Goal: Task Accomplishment & Management: Manage account settings

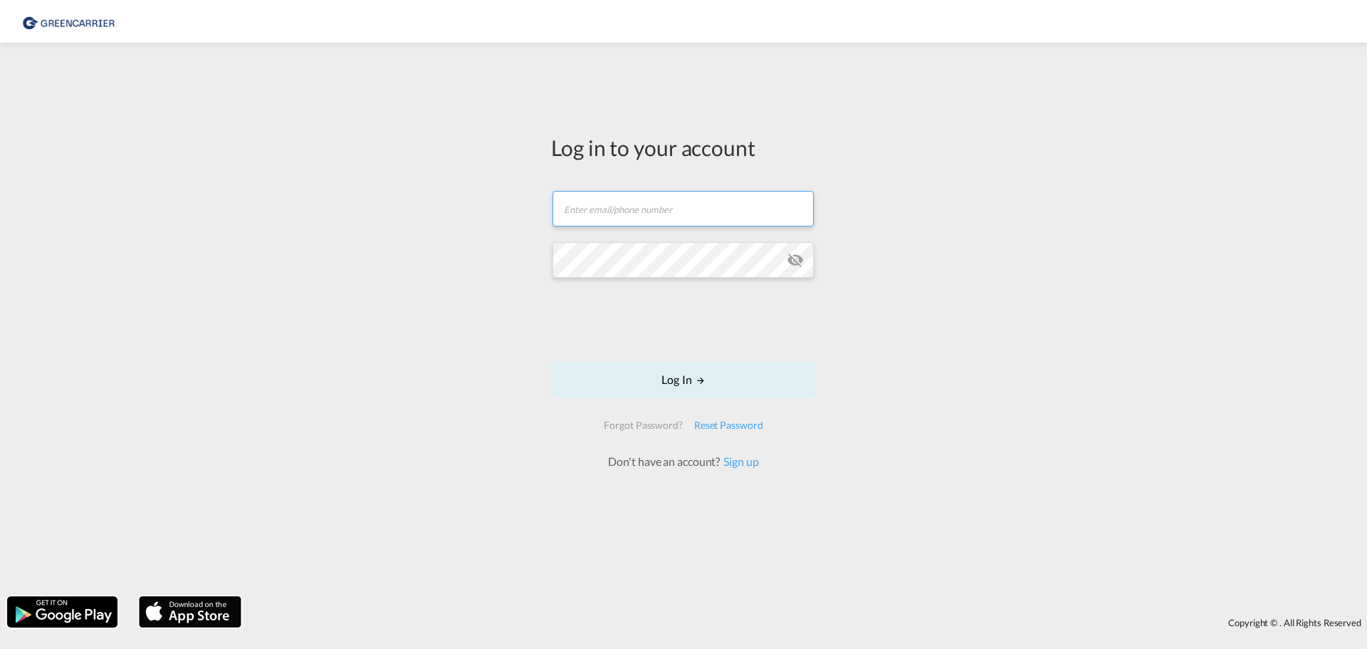
click at [597, 206] on input "text" at bounding box center [683, 209] width 261 height 36
paste input "[EMAIL_ADDRESS][DOMAIN_NAME]"
type input "[EMAIL_ADDRESS][DOMAIN_NAME]"
click at [703, 378] on md-icon "LOGIN" at bounding box center [701, 380] width 10 height 10
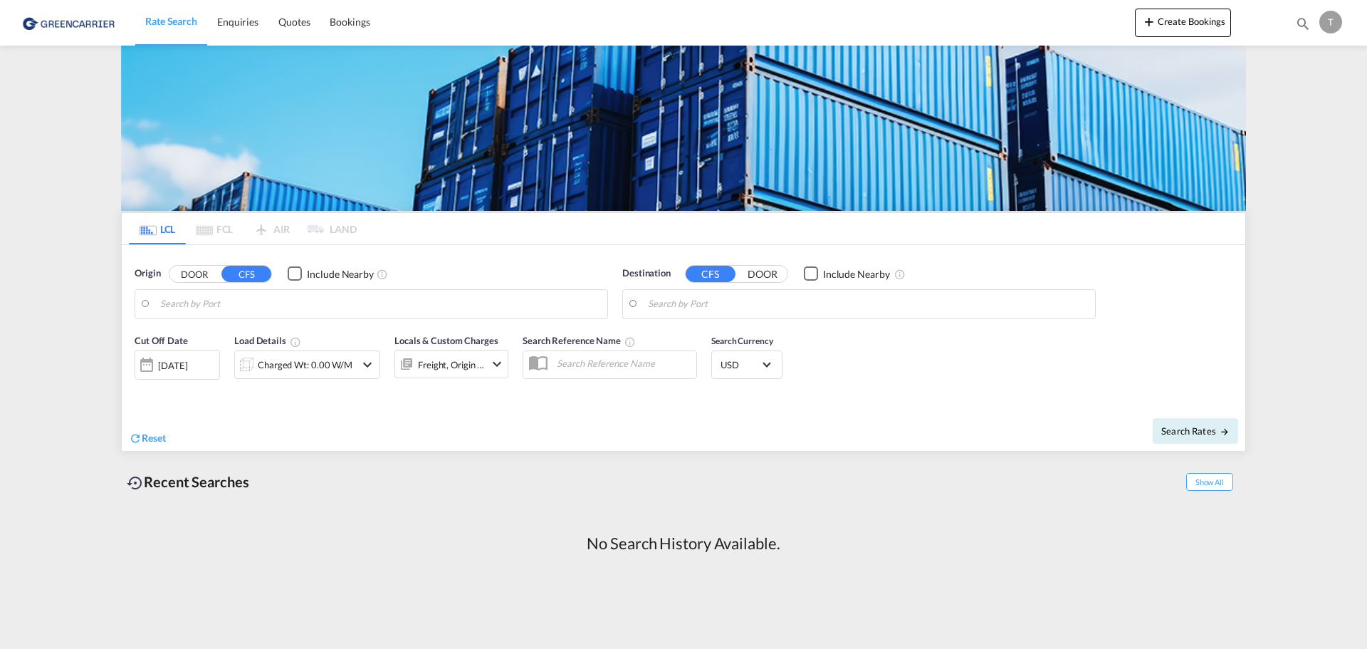
click at [350, 228] on md-pagination-wrapper "LCL FCL AIR LAND" at bounding box center [243, 228] width 228 height 31
click at [334, 228] on md-pagination-wrapper "LCL FCL AIR LAND" at bounding box center [243, 228] width 228 height 31
click at [313, 228] on md-pagination-wrapper "LCL FCL AIR LAND" at bounding box center [243, 228] width 228 height 31
drag, startPoint x: 313, startPoint y: 227, endPoint x: 199, endPoint y: 224, distance: 114.0
click at [310, 226] on md-pagination-wrapper "LCL FCL AIR LAND" at bounding box center [243, 228] width 228 height 31
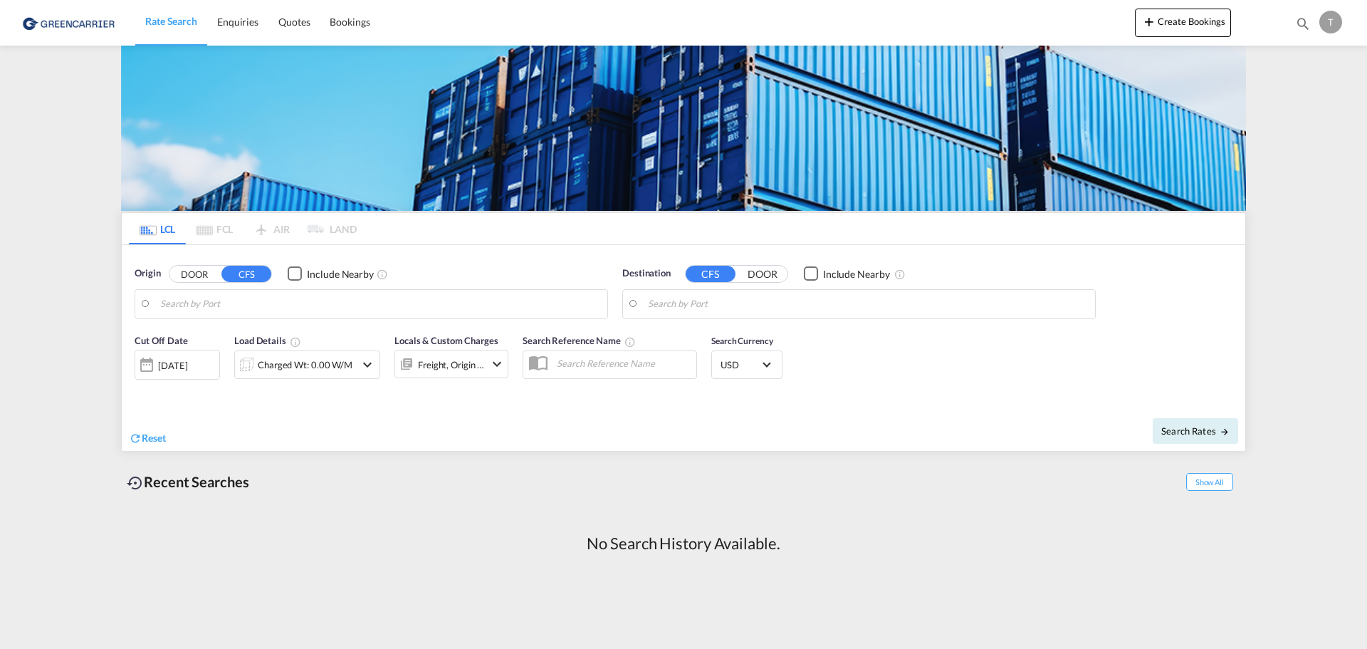
click at [211, 225] on md-pagination-wrapper "LCL FCL AIR LAND" at bounding box center [243, 228] width 228 height 31
click at [180, 302] on input "Search by Port" at bounding box center [380, 303] width 440 height 21
click at [249, 271] on button "CFS" at bounding box center [246, 274] width 50 height 16
click at [262, 305] on input "Search by Port" at bounding box center [380, 303] width 440 height 21
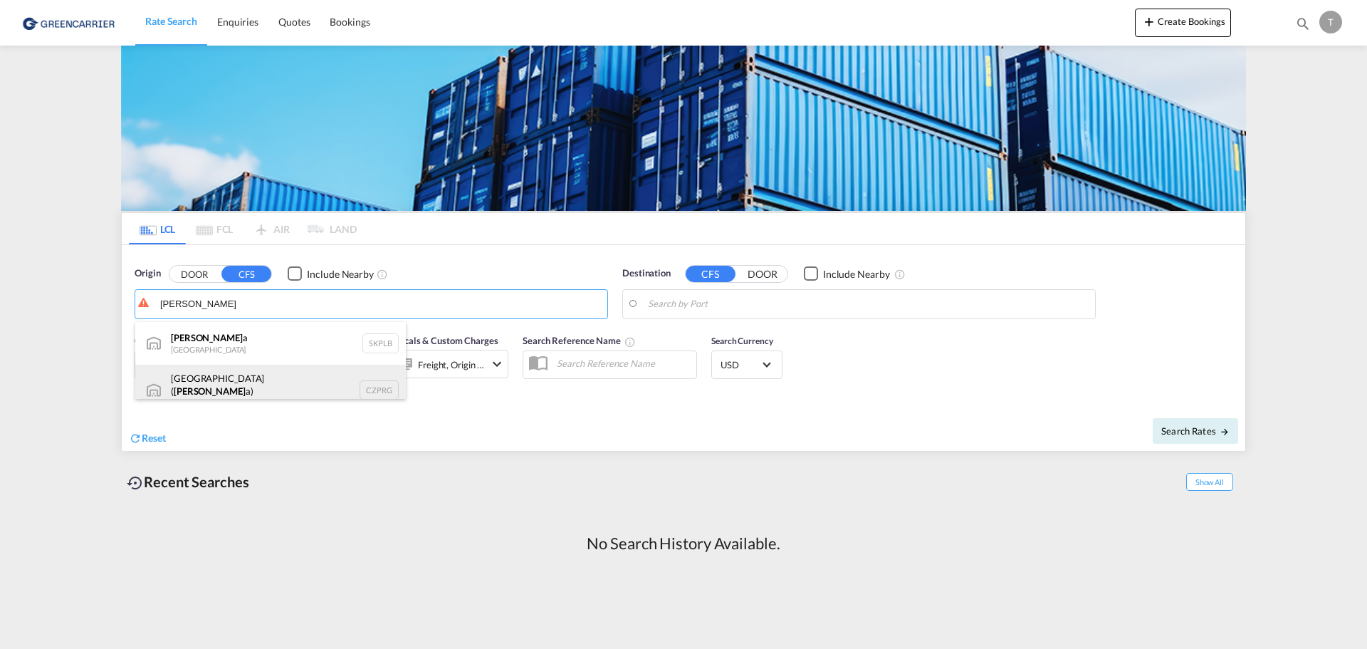
click at [266, 383] on div "Prague ( Prah a) Czech Republic CZPRG" at bounding box center [270, 390] width 271 height 51
type input "Prague (Praha), CZPRG"
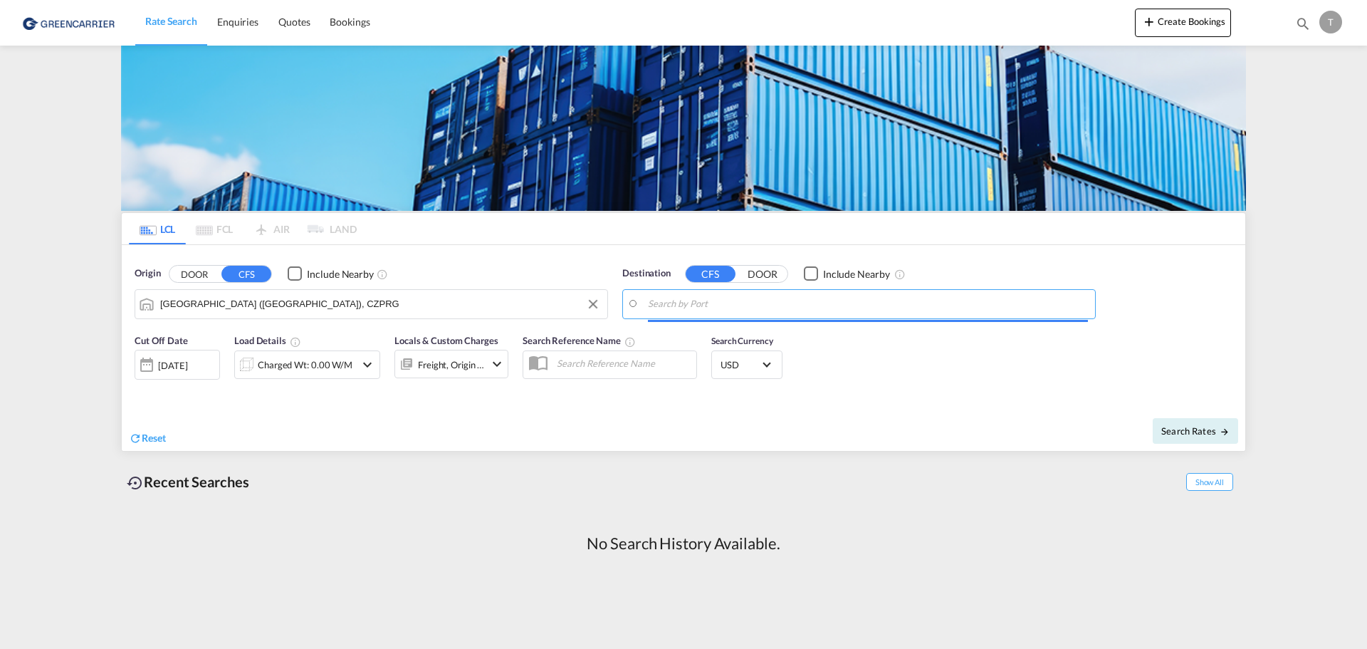
click at [732, 302] on input "Search by Port" at bounding box center [868, 303] width 440 height 21
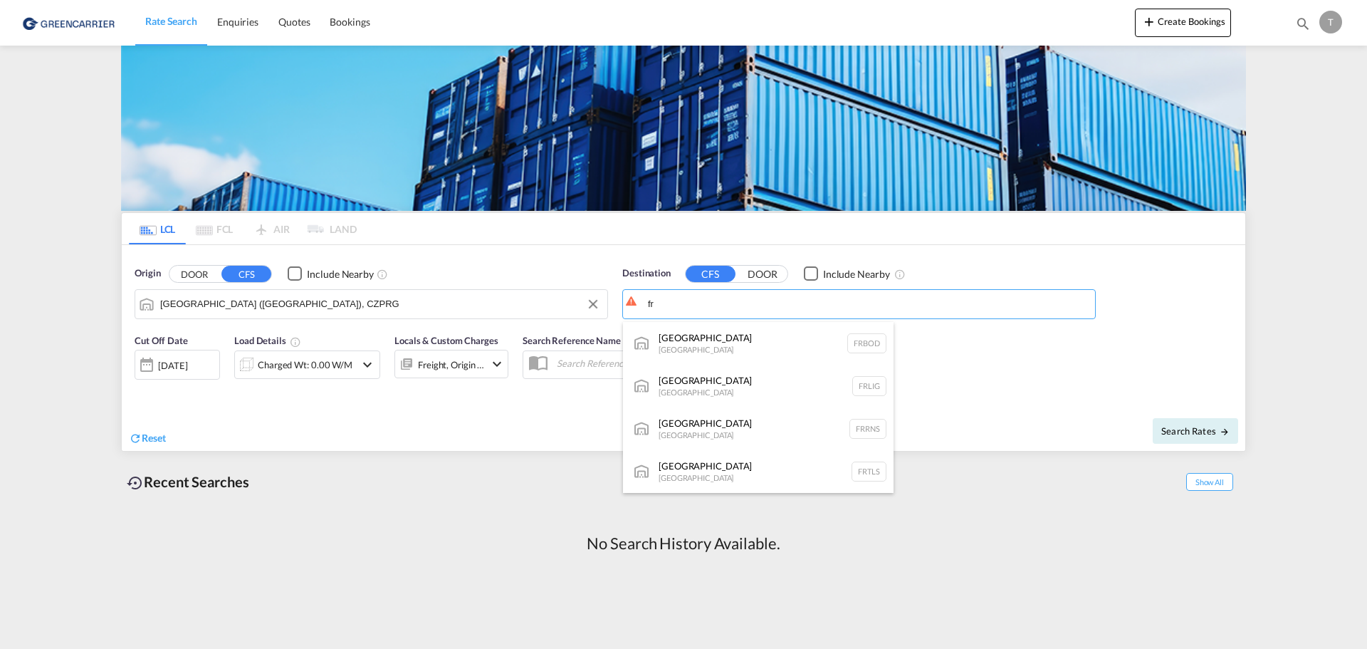
type input "f"
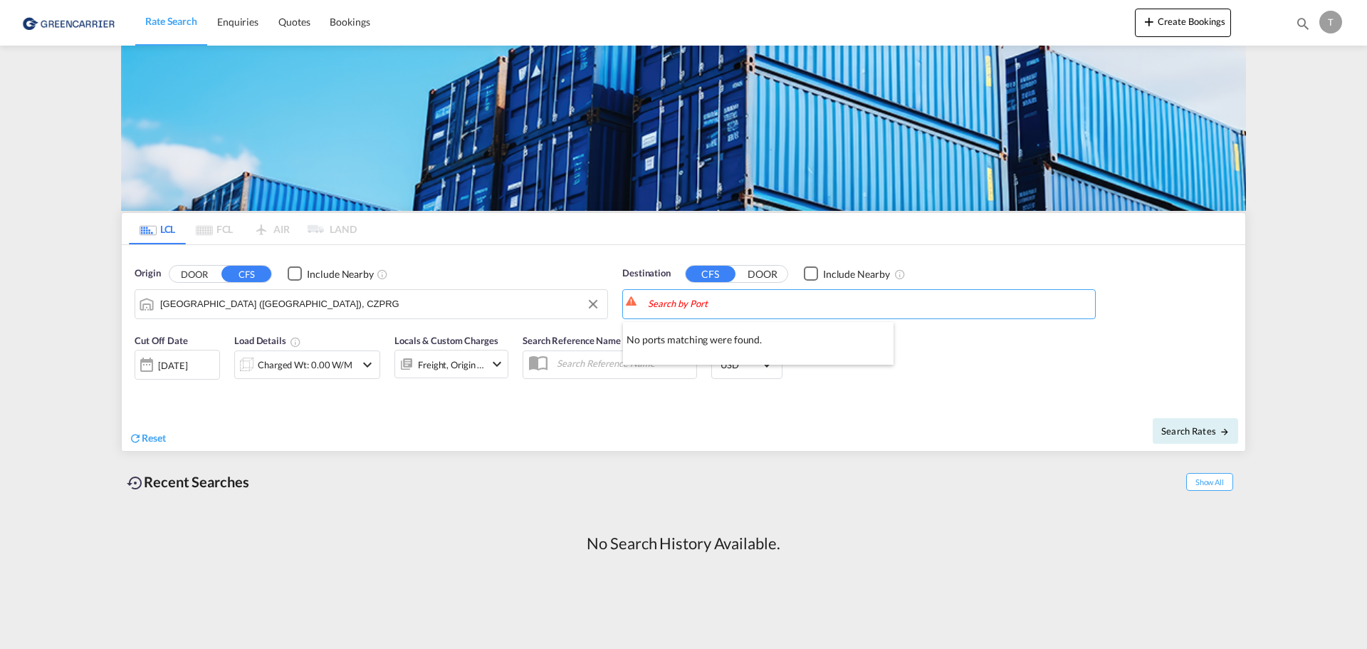
type input "f"
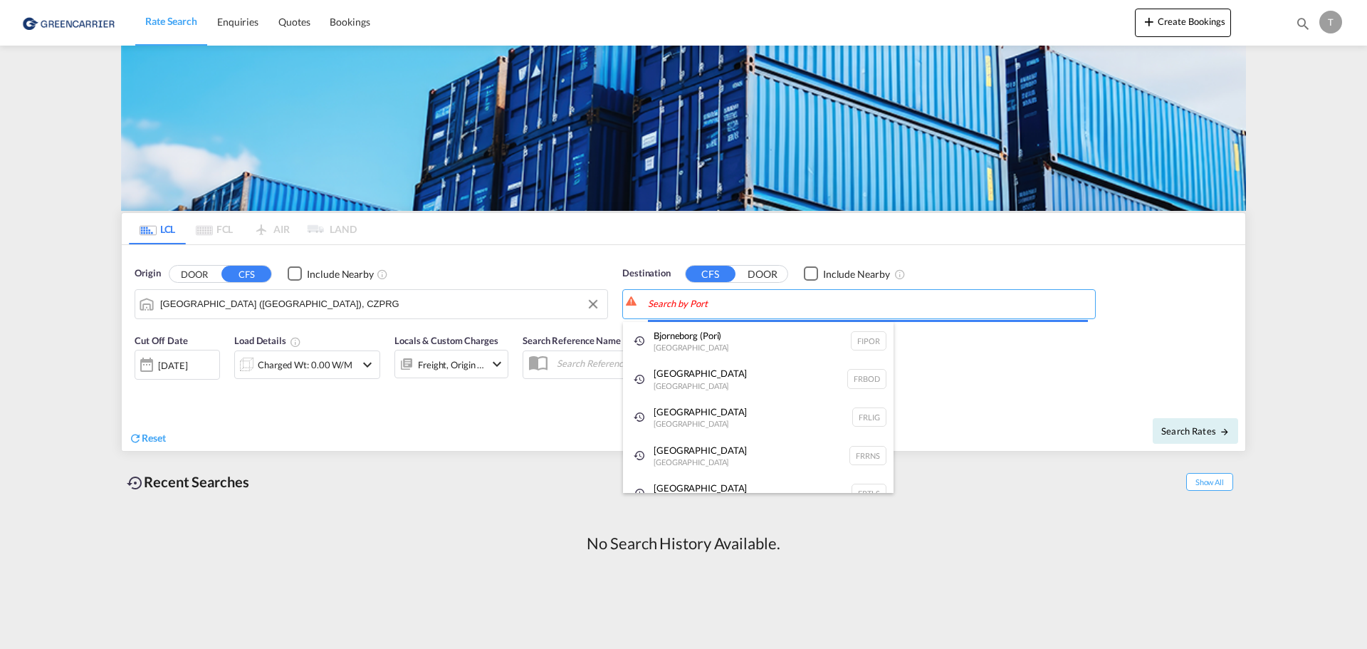
type input "f"
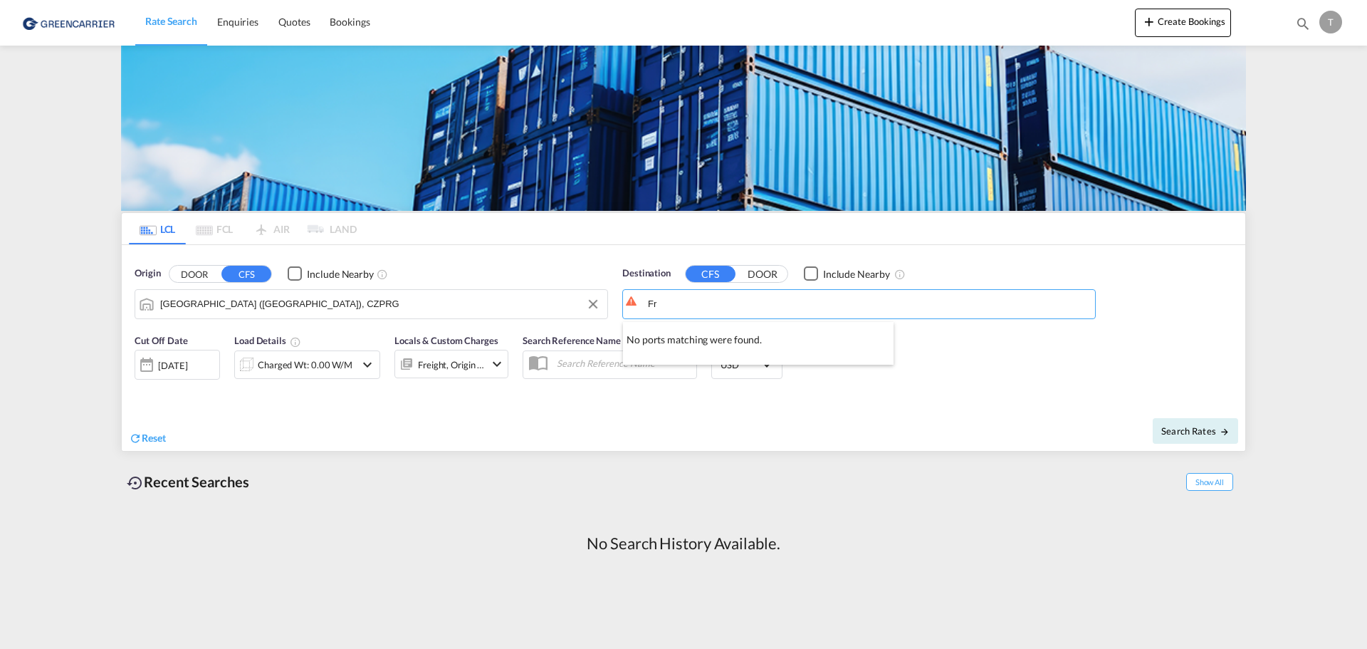
type input "F"
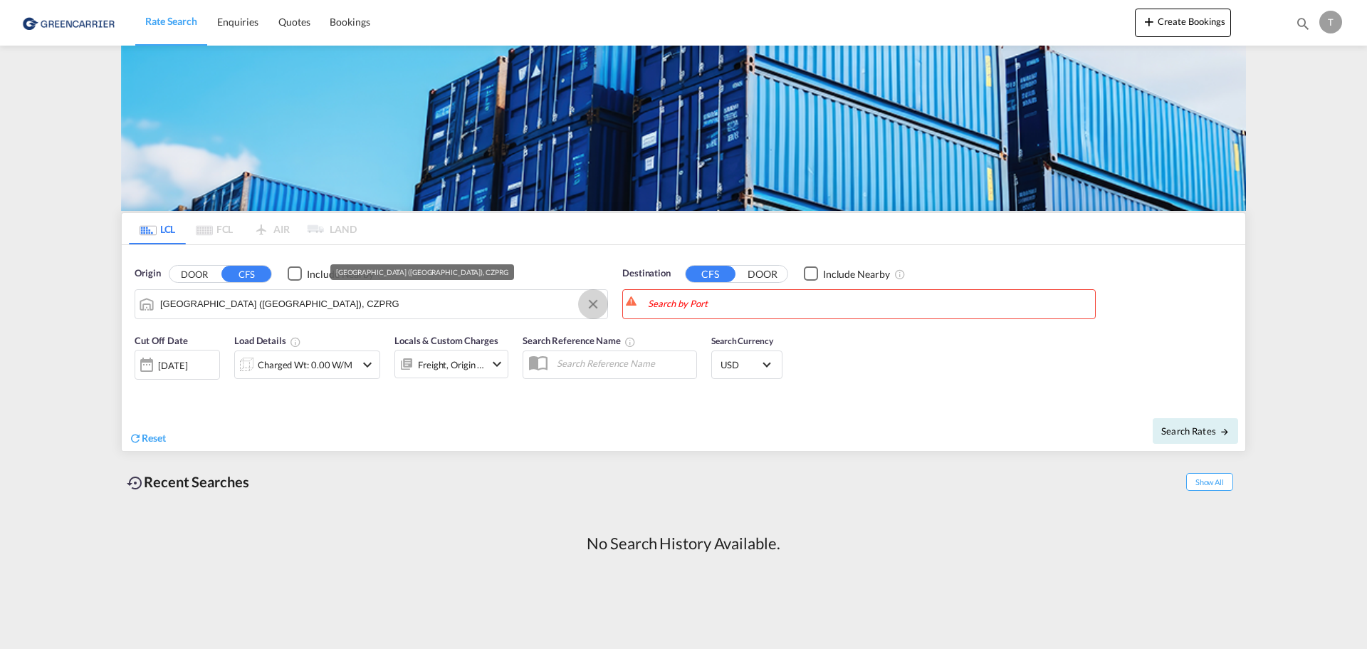
click at [598, 303] on button "Clear Input" at bounding box center [592, 303] width 21 height 21
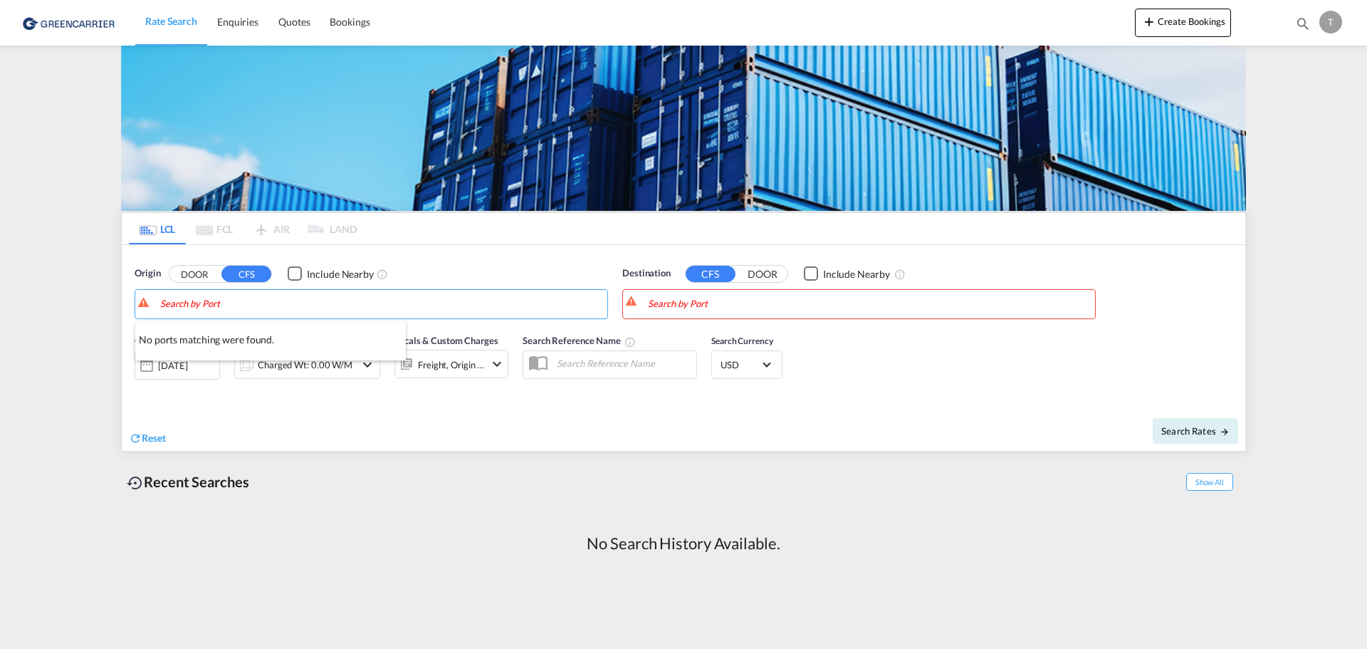
drag, startPoint x: 313, startPoint y: 525, endPoint x: 323, endPoint y: 517, distance: 13.2
click at [202, 221] on md-pagination-wrapper "LCL FCL AIR LAND" at bounding box center [243, 228] width 228 height 31
click at [204, 226] on md-pagination-wrapper "LCL FCL AIR LAND" at bounding box center [243, 228] width 228 height 31
drag, startPoint x: 164, startPoint y: 242, endPoint x: 226, endPoint y: 247, distance: 62.1
click at [226, 247] on md-tabs "LCL FCL AIR LAND LCL FCL AIR LAND Origin DOOR CFS Include Nearby Destination CF…" at bounding box center [684, 332] width 1124 height 238
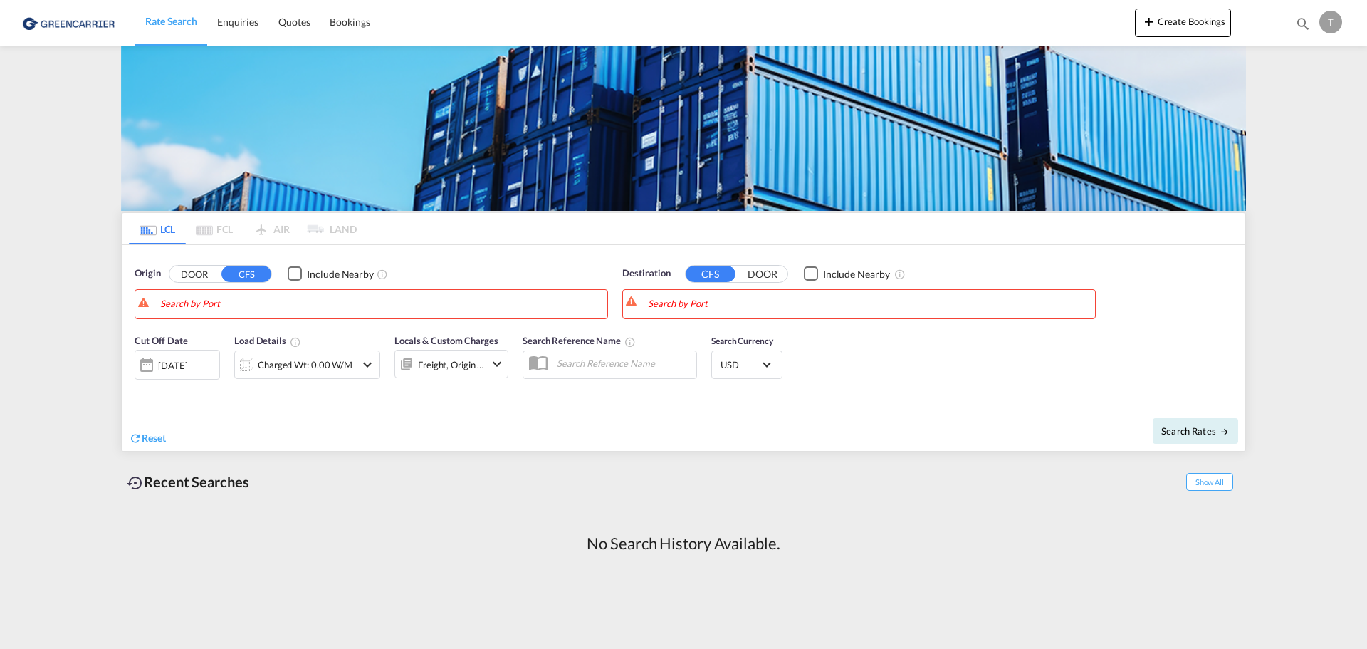
click at [205, 226] on md-pagination-wrapper "LCL FCL AIR LAND" at bounding box center [243, 228] width 228 height 31
click at [207, 226] on md-pagination-wrapper "LCL FCL AIR LAND" at bounding box center [243, 228] width 228 height 31
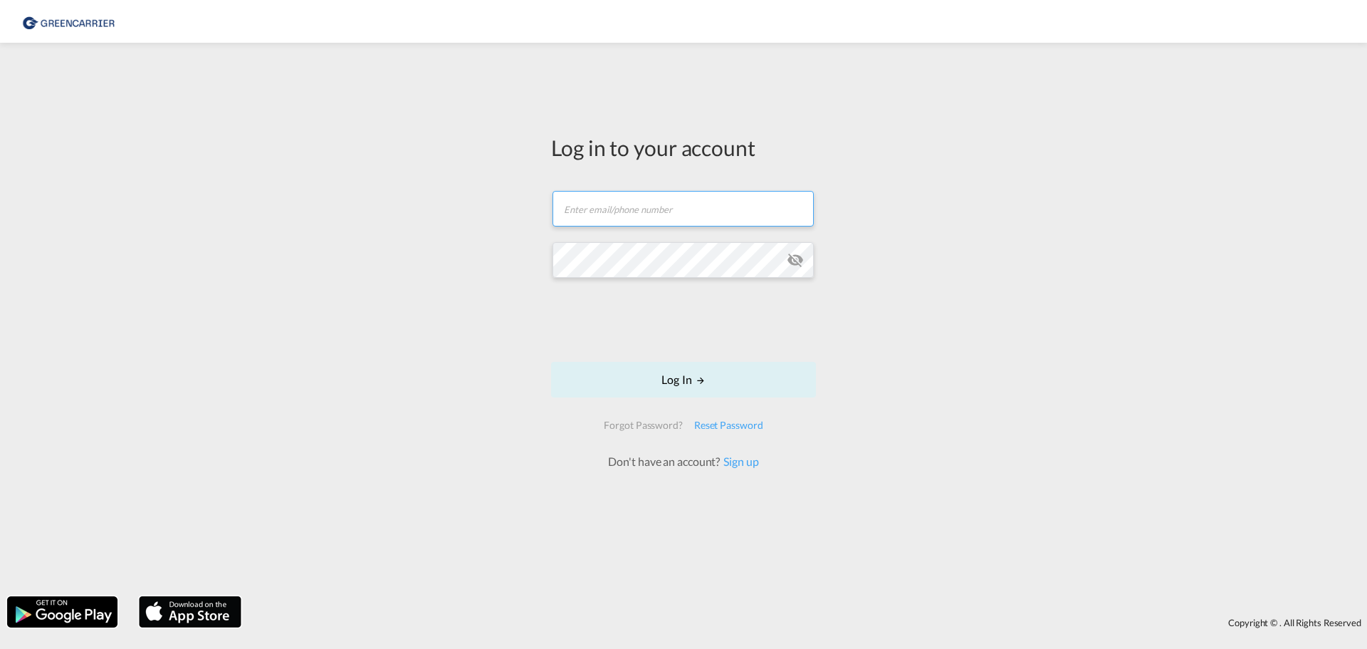
click at [622, 206] on input "text" at bounding box center [683, 209] width 261 height 36
type input "[EMAIL_ADDRESS][DOMAIN_NAME]"
click at [551, 362] on button "Log In" at bounding box center [683, 380] width 265 height 36
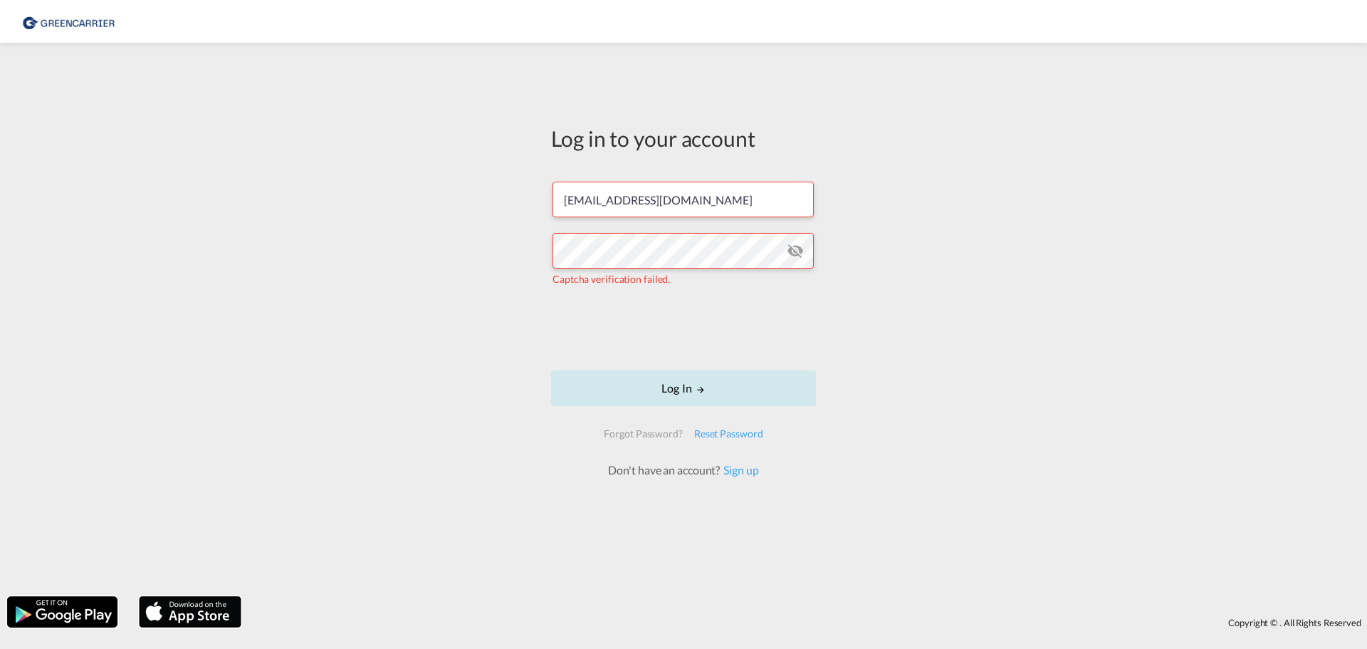
click at [689, 388] on button "Log In" at bounding box center [683, 388] width 265 height 36
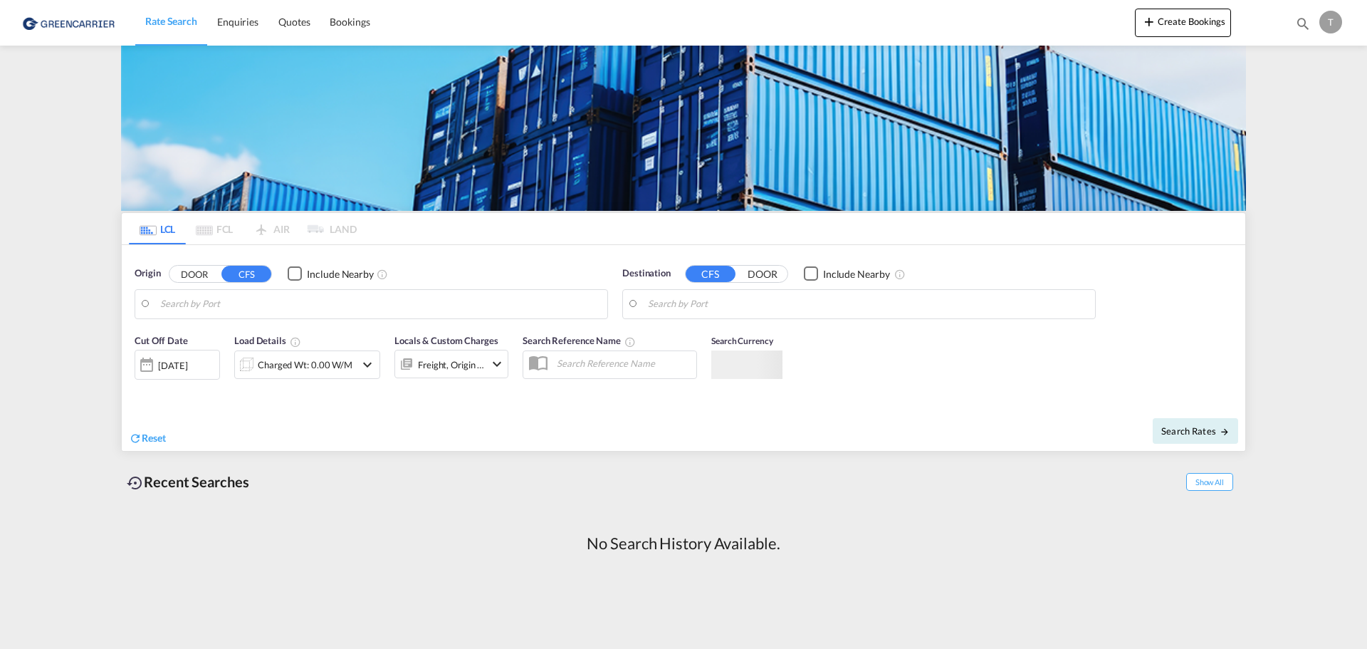
click at [204, 229] on md-pagination-wrapper "LCL FCL AIR LAND" at bounding box center [243, 228] width 228 height 31
click at [500, 369] on md-icon "icon-chevron-down" at bounding box center [496, 363] width 17 height 17
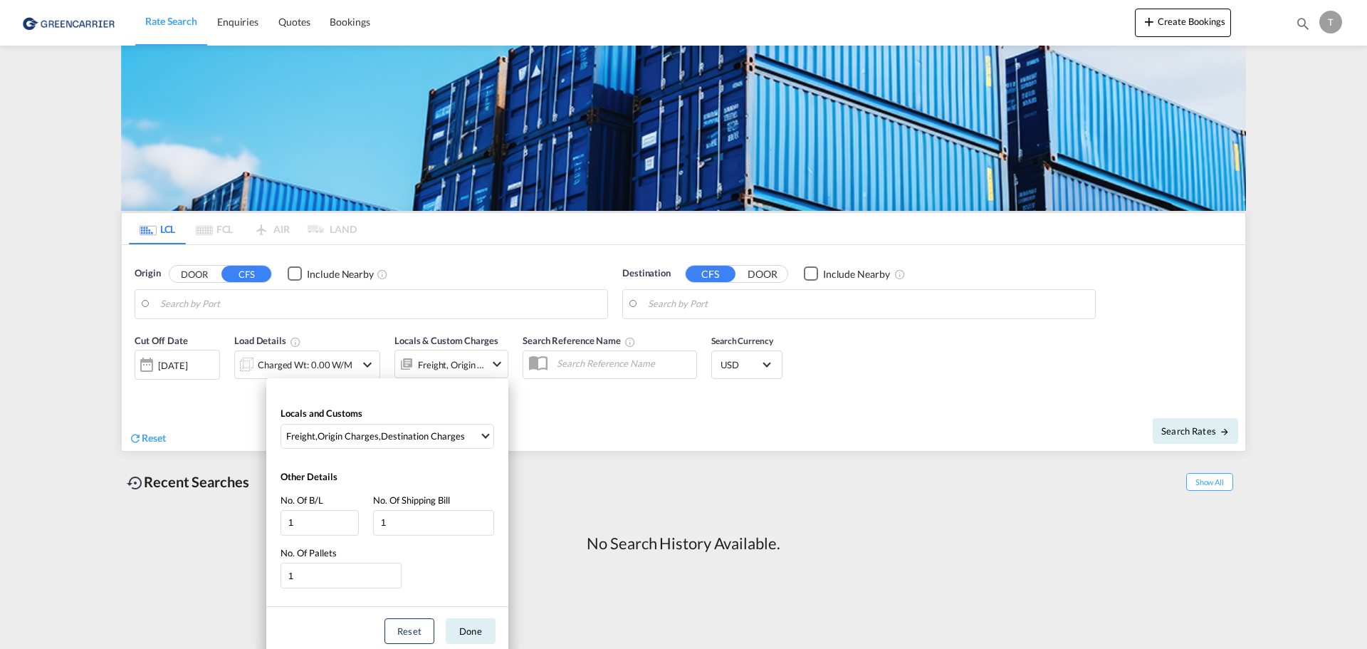
click at [500, 369] on div "Locals and Customs Freight , Origin Charges , Destination Charges Clear All Sel…" at bounding box center [683, 324] width 1367 height 649
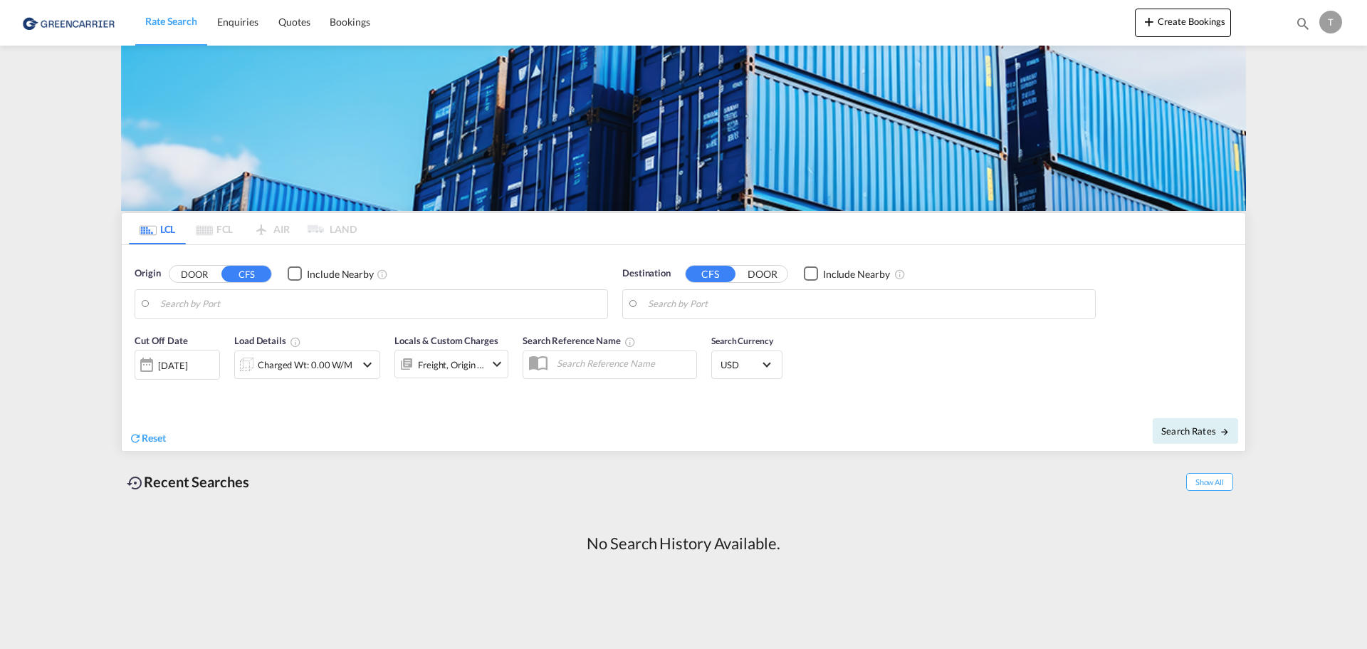
click at [352, 229] on md-pagination-wrapper "LCL FCL AIR LAND" at bounding box center [243, 228] width 228 height 31
click at [357, 224] on md-tabs-canvas "LCL FCL AIR LAND LCL FCL AIR LAND" at bounding box center [684, 228] width 1124 height 31
click at [521, 513] on div "No Search History Available." at bounding box center [683, 543] width 1125 height 79
click at [179, 16] on span "Rate Search" at bounding box center [171, 21] width 52 height 12
click at [236, 21] on span "Enquiries" at bounding box center [237, 22] width 41 height 12
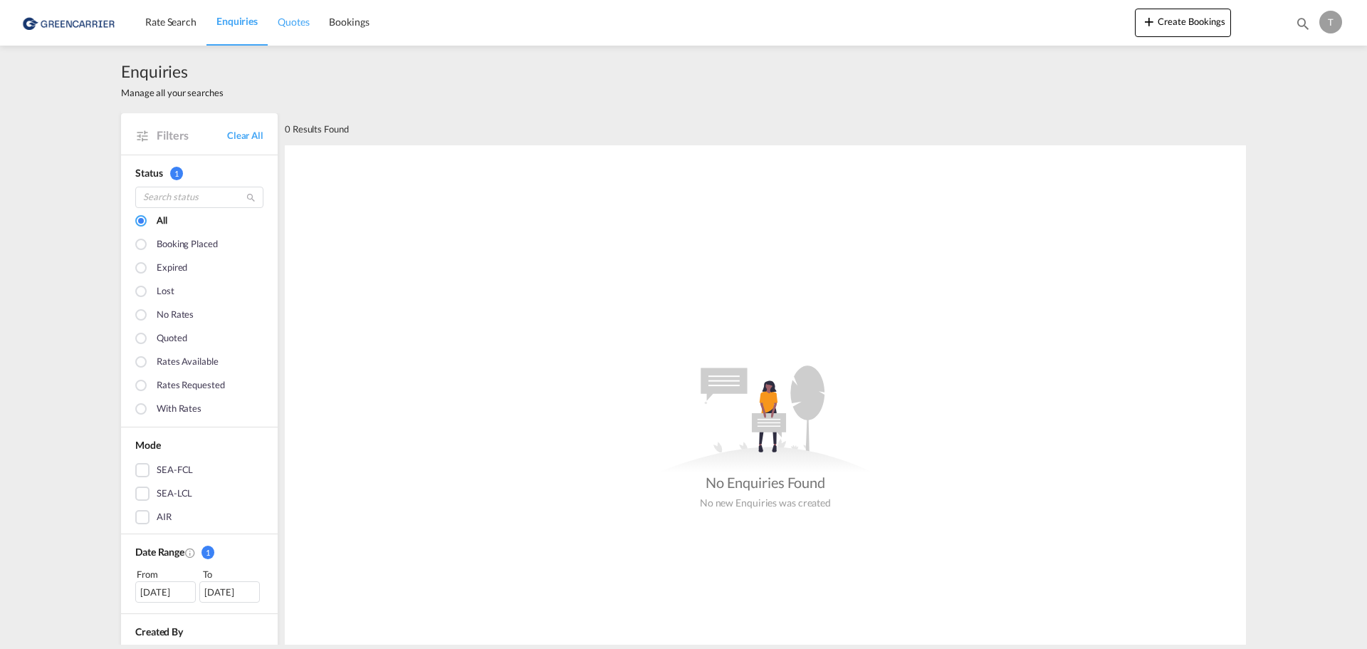
click at [303, 19] on span "Quotes" at bounding box center [293, 22] width 31 height 12
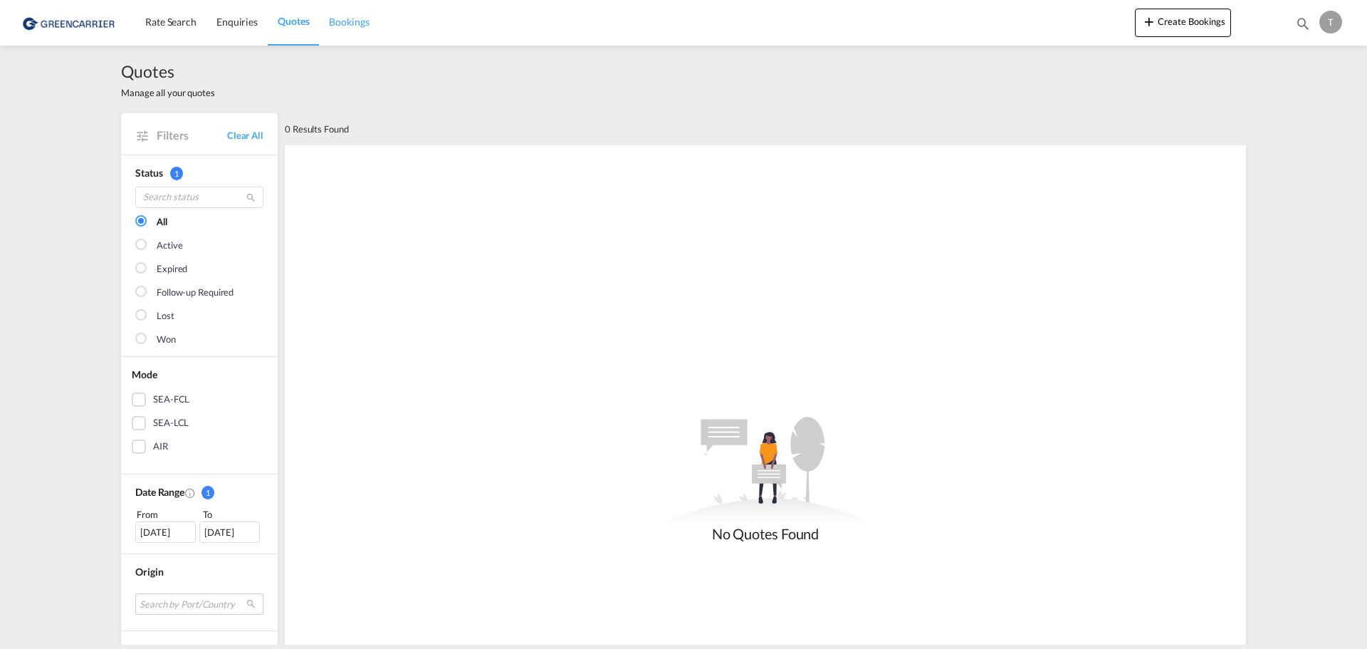
click at [346, 23] on span "Bookings" at bounding box center [349, 22] width 40 height 12
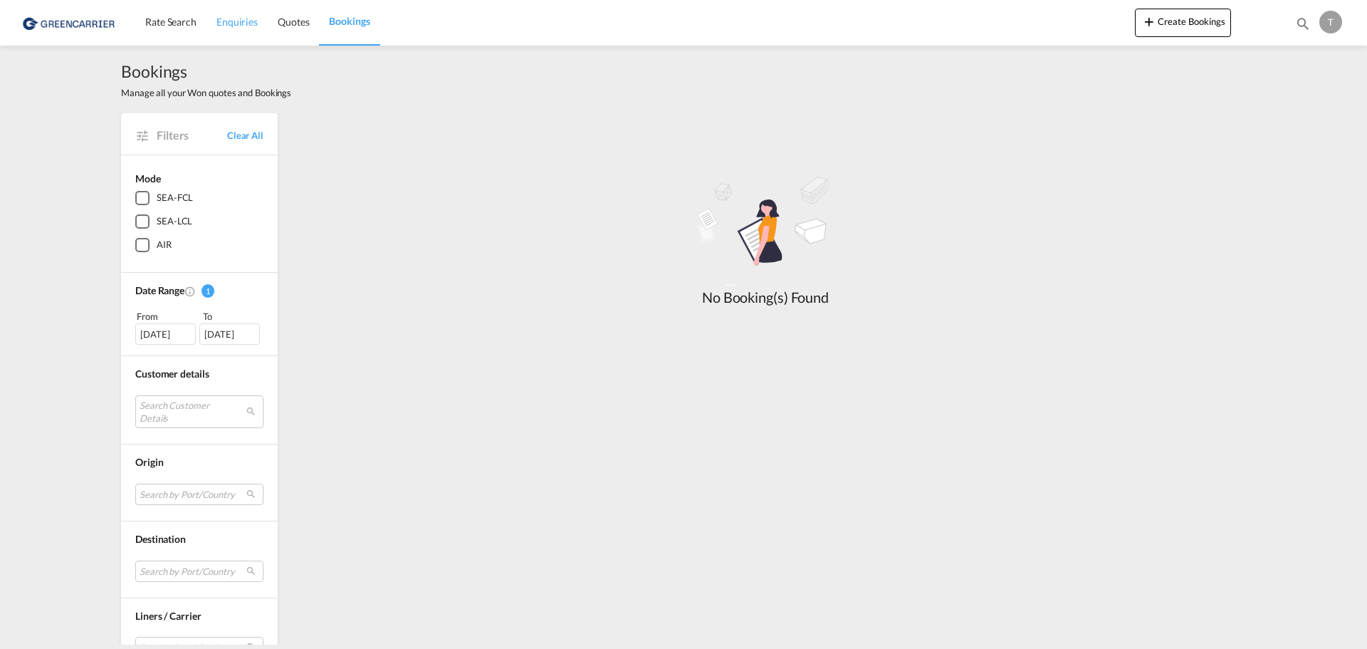
click at [246, 20] on span "Enquiries" at bounding box center [236, 22] width 41 height 12
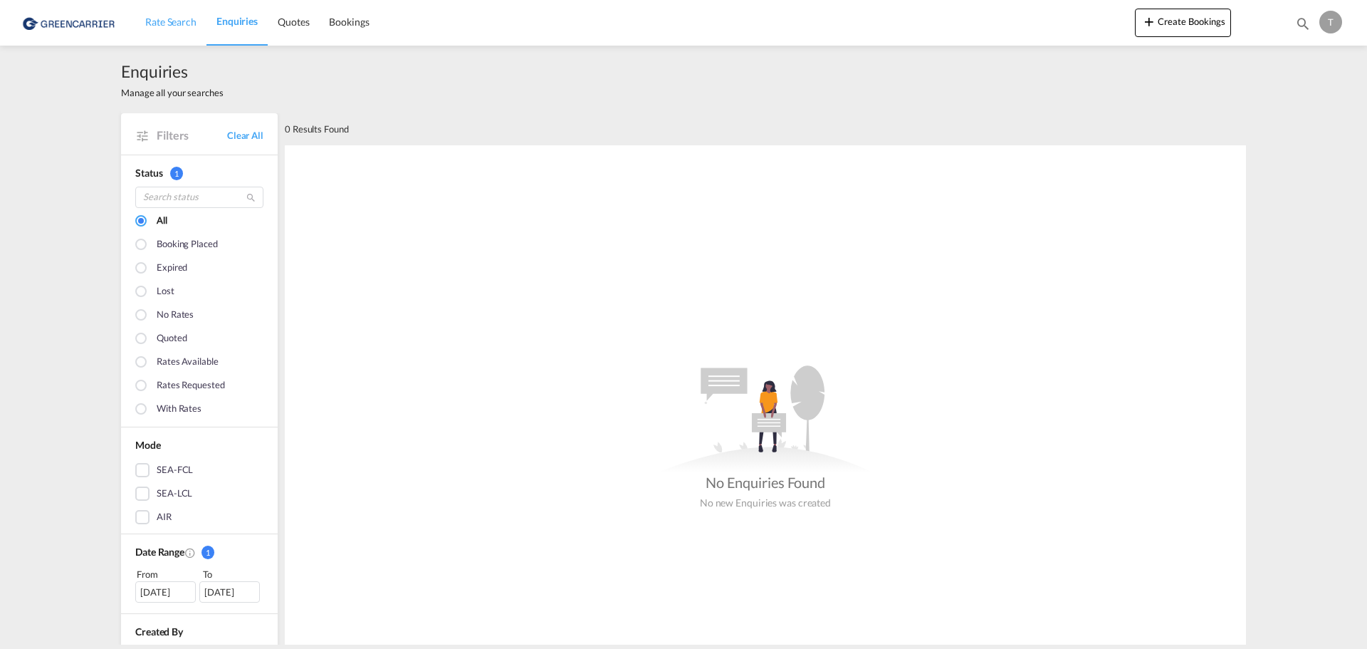
click at [178, 19] on span "Rate Search" at bounding box center [170, 22] width 51 height 12
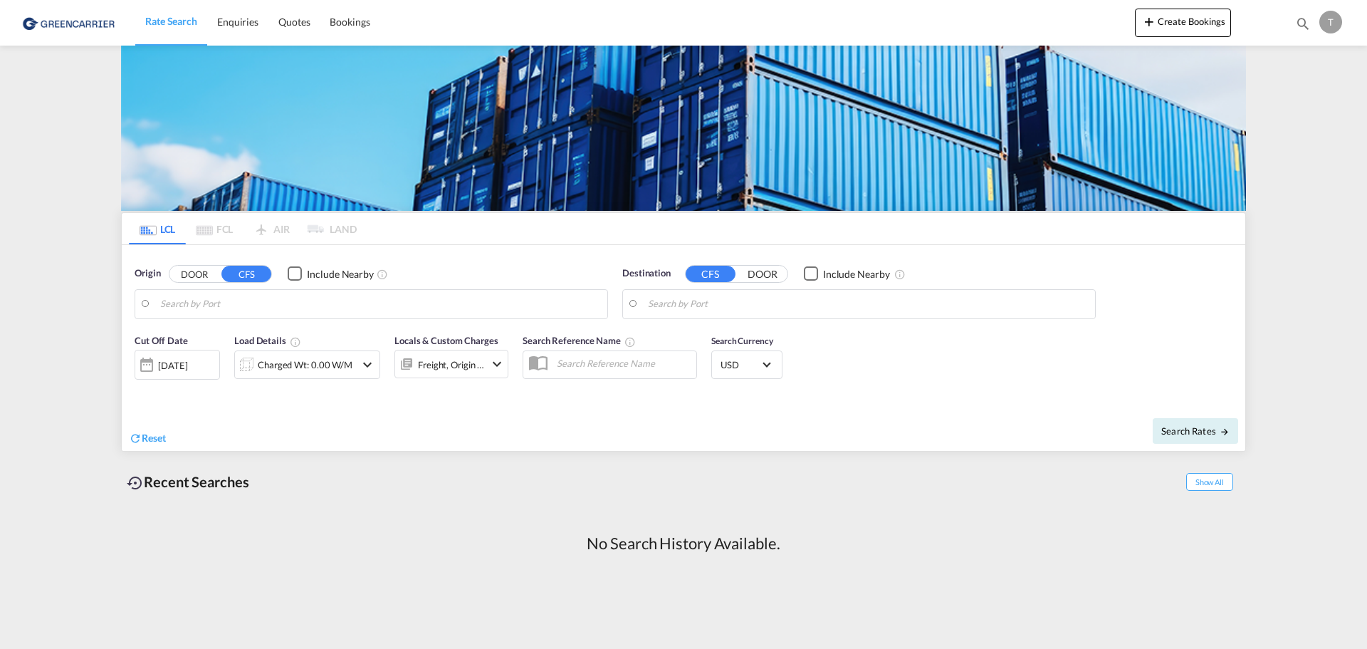
click at [339, 231] on md-pagination-wrapper "LCL FCL AIR LAND" at bounding box center [243, 228] width 228 height 31
drag, startPoint x: 339, startPoint y: 231, endPoint x: 340, endPoint y: 224, distance: 7.3
click at [339, 230] on md-pagination-wrapper "LCL FCL AIR LAND" at bounding box center [243, 228] width 228 height 31
